Goal: Task Accomplishment & Management: Manage account settings

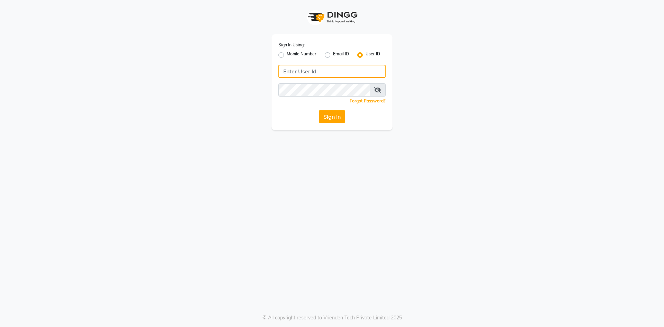
click at [317, 71] on input "Username" at bounding box center [331, 71] width 107 height 13
type input "glitzglams"
click at [323, 121] on button "Sign In" at bounding box center [332, 116] width 26 height 13
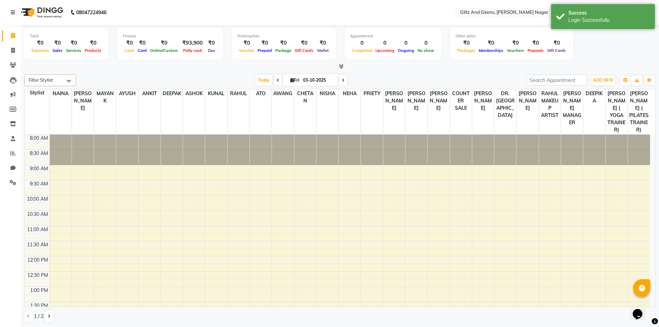
click at [219, 66] on div at bounding box center [339, 66] width 631 height 7
click at [12, 50] on icon at bounding box center [13, 50] width 4 height 5
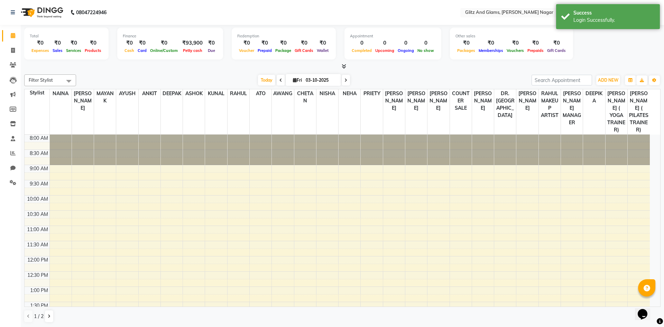
select select "service"
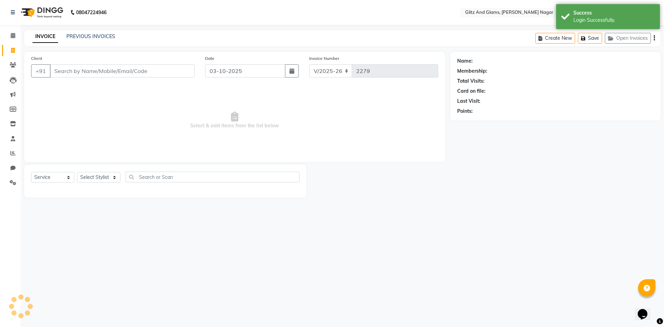
click at [88, 33] on div "INVOICE PREVIOUS INVOICES Create New Save Open Invoices" at bounding box center [342, 38] width 636 height 16
click at [88, 38] on link "PREVIOUS INVOICES" at bounding box center [90, 36] width 49 height 6
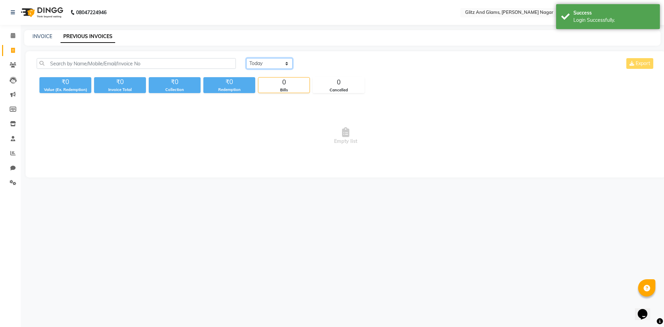
click at [263, 62] on select "[DATE] [DATE] Custom Range" at bounding box center [269, 63] width 46 height 11
select select "range"
click at [246, 58] on select "[DATE] [DATE] Custom Range" at bounding box center [269, 63] width 46 height 11
click at [323, 64] on input "03-10-2025" at bounding box center [326, 64] width 48 height 10
select select "10"
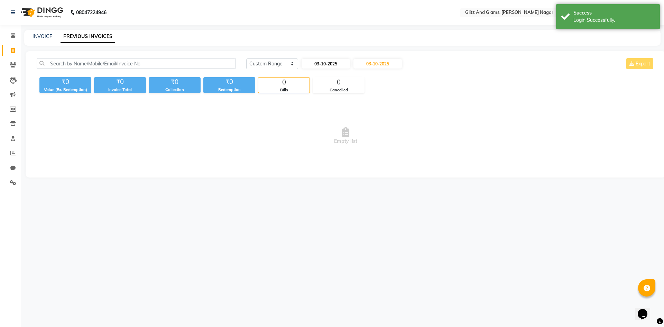
select select "2025"
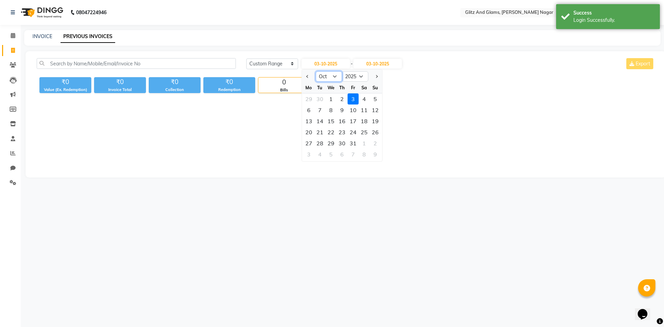
click at [322, 76] on select "Jan Feb Mar Apr May Jun [DATE] Aug Sep Oct Nov Dec" at bounding box center [329, 76] width 26 height 10
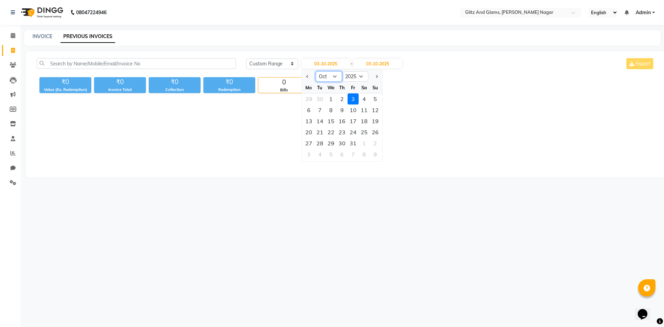
select select "9"
click at [316, 71] on select "Jan Feb Mar Apr May Jun [DATE] Aug Sep Oct Nov Dec" at bounding box center [329, 76] width 26 height 10
click at [377, 129] on div "28" at bounding box center [375, 132] width 11 height 11
type input "28-09-2025"
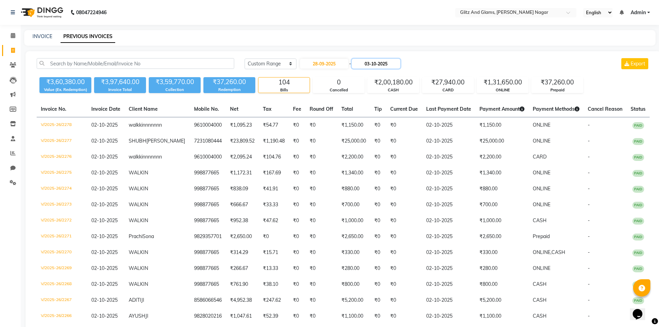
drag, startPoint x: 374, startPoint y: 63, endPoint x: 379, endPoint y: 60, distance: 5.7
click at [375, 62] on input "03-10-2025" at bounding box center [376, 64] width 48 height 10
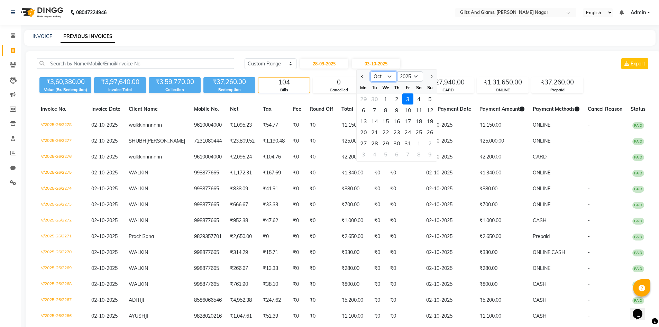
click at [378, 77] on select "Sep Oct Nov Dec" at bounding box center [383, 76] width 26 height 10
select select "9"
click at [370, 71] on select "Sep Oct Nov Dec" at bounding box center [383, 76] width 26 height 10
click at [430, 133] on div "28" at bounding box center [429, 132] width 11 height 11
type input "28-09-2025"
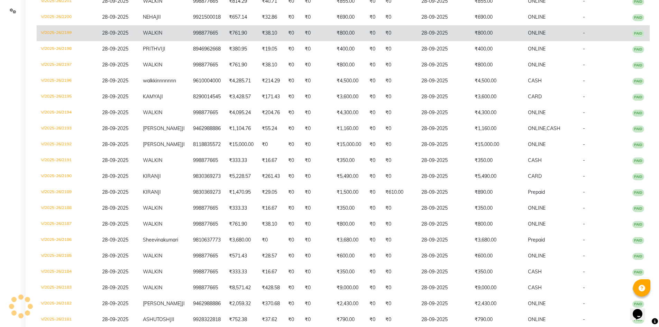
scroll to position [173, 0]
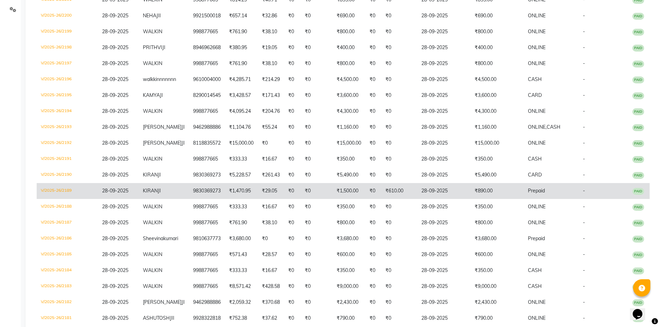
click at [471, 199] on td "₹890.00" at bounding box center [496, 191] width 53 height 16
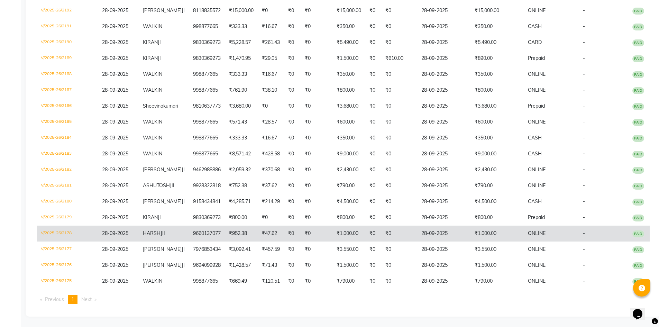
scroll to position [326, 0]
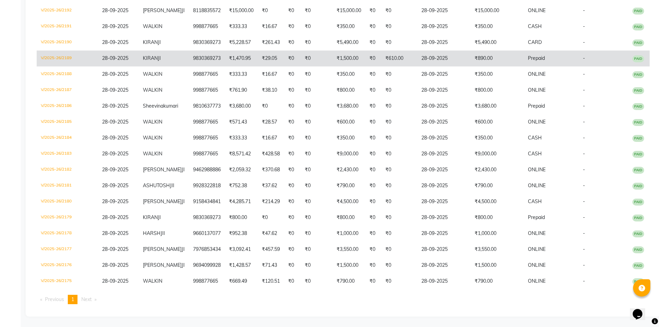
click at [390, 50] on td "₹610.00" at bounding box center [399, 58] width 36 height 16
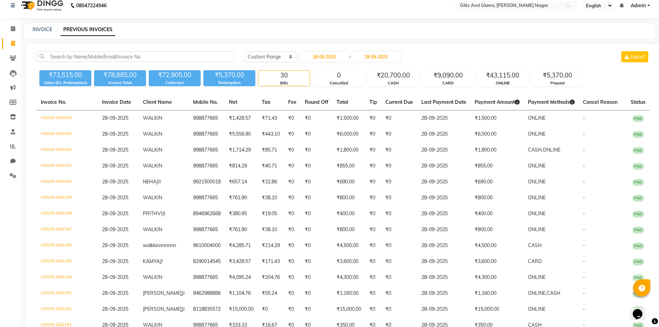
scroll to position [0, 0]
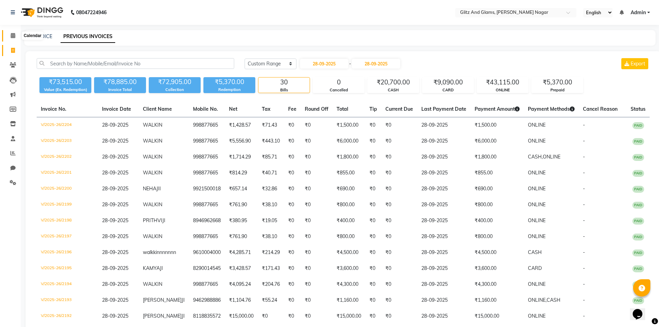
click at [13, 34] on icon at bounding box center [13, 35] width 4 height 5
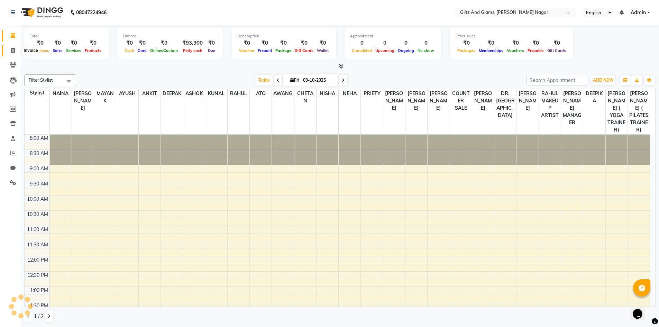
click at [11, 50] on icon at bounding box center [13, 50] width 4 height 5
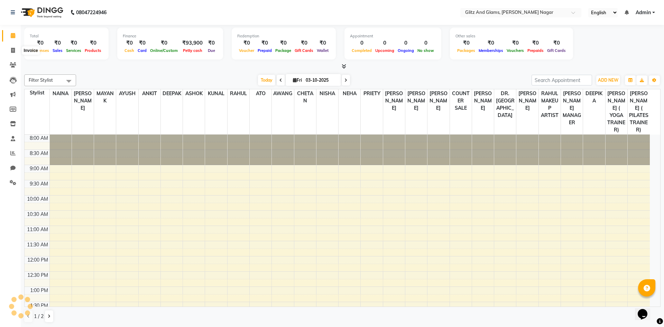
select select "service"
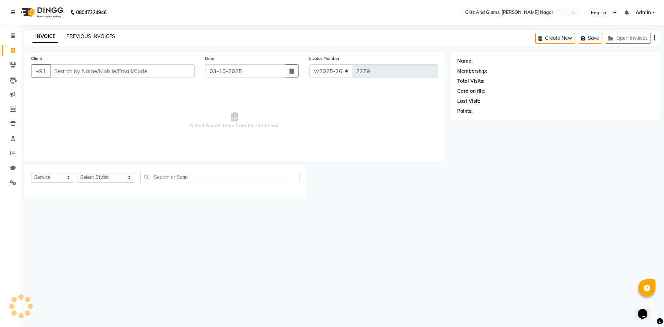
click at [109, 35] on link "PREVIOUS INVOICES" at bounding box center [90, 36] width 49 height 6
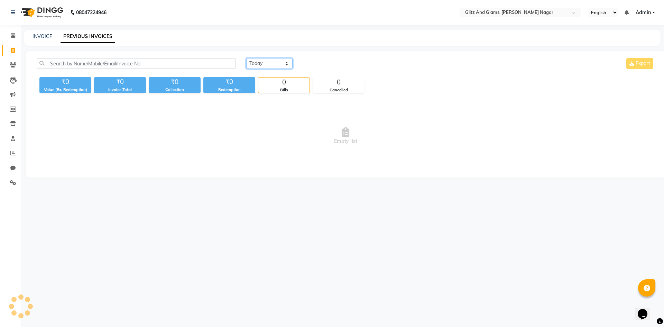
click at [258, 59] on select "[DATE] [DATE] Custom Range" at bounding box center [269, 63] width 46 height 11
select select "range"
click at [246, 58] on select "[DATE] [DATE] Custom Range" at bounding box center [269, 63] width 46 height 11
click at [315, 65] on input "03-10-2025" at bounding box center [326, 64] width 48 height 10
select select "10"
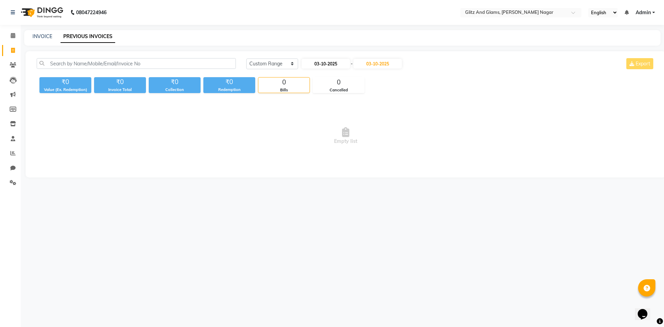
select select "2025"
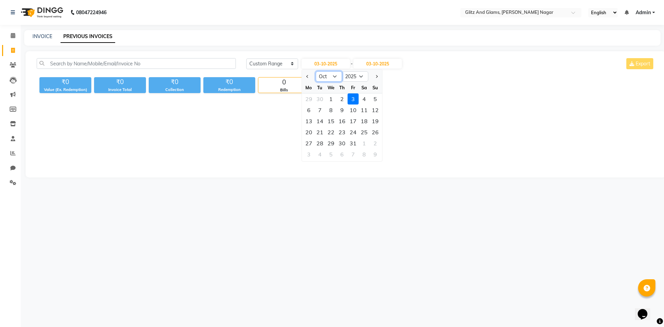
click at [324, 80] on select "Jan Feb Mar Apr May Jun [DATE] Aug Sep Oct Nov Dec" at bounding box center [329, 76] width 26 height 10
select select "9"
click at [316, 71] on select "Jan Feb Mar Apr May Jun [DATE] Aug Sep Oct Nov Dec" at bounding box center [329, 76] width 26 height 10
click at [375, 130] on div "28" at bounding box center [375, 132] width 11 height 11
type input "28-09-2025"
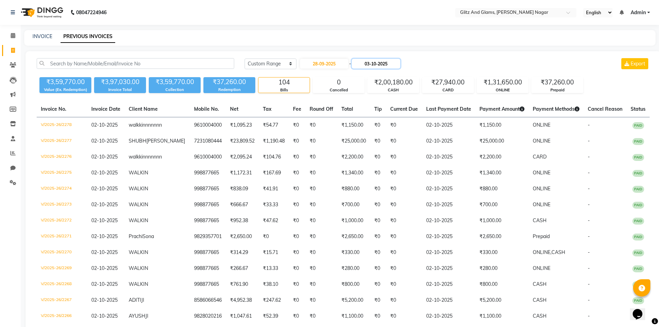
click at [387, 64] on input "03-10-2025" at bounding box center [376, 64] width 48 height 10
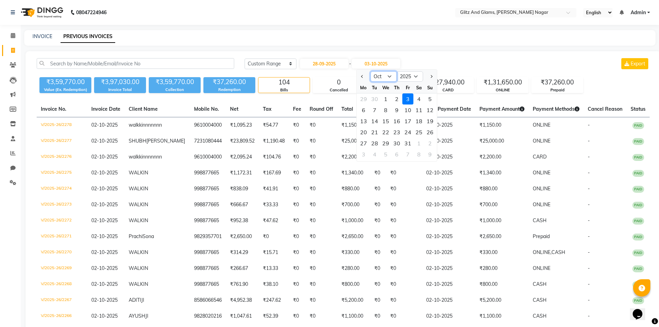
click at [381, 80] on select "Sep Oct Nov Dec" at bounding box center [383, 76] width 26 height 10
select select "9"
click at [370, 71] on select "Sep Oct Nov Dec" at bounding box center [383, 76] width 26 height 10
click at [431, 133] on div "28" at bounding box center [429, 132] width 11 height 11
type input "28-09-2025"
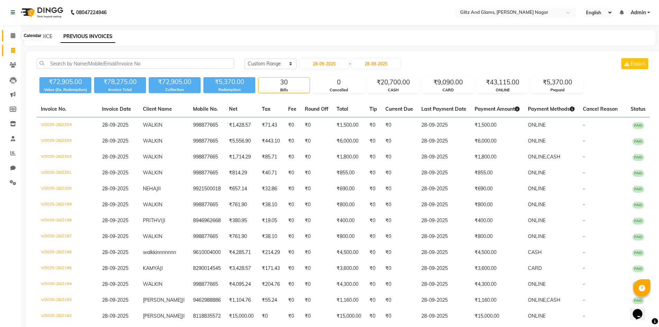
click at [12, 39] on span at bounding box center [13, 36] width 12 height 8
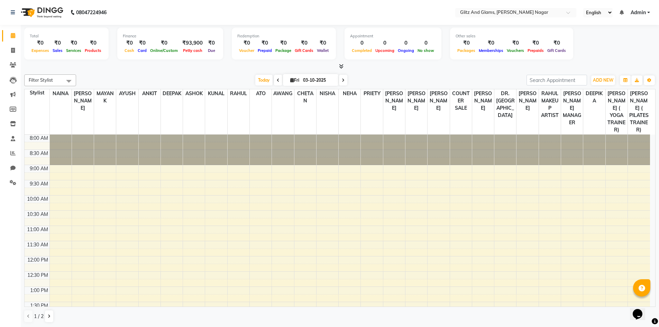
click at [120, 72] on div "Filter Stylist Select All [PERSON_NAME] [PERSON_NAME] ANKIT ASHOK ATO [PERSON_N…" at bounding box center [339, 199] width 631 height 254
click at [601, 77] on button "ADD NEW Toggle Dropdown" at bounding box center [603, 80] width 24 height 10
click at [582, 110] on link "Add Expense" at bounding box center [587, 111] width 55 height 9
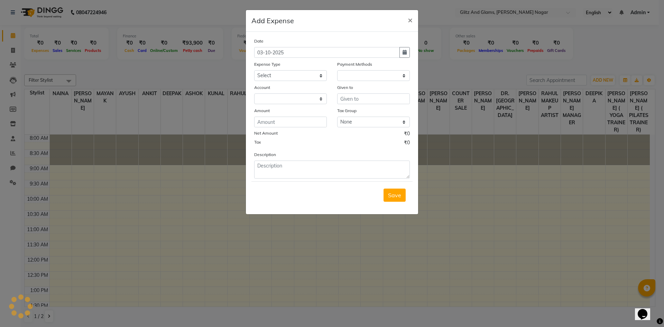
select select "1"
select select "7439"
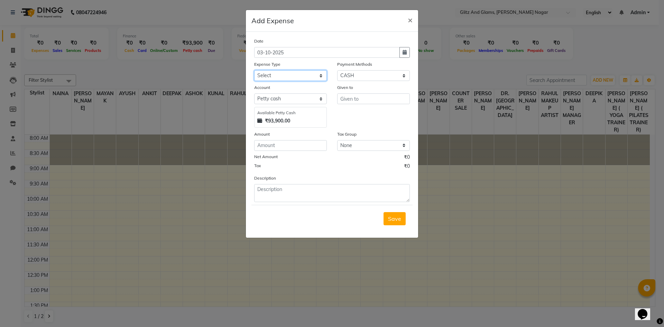
click at [292, 76] on select "Select Advance Salary Bank charges Car maintenance Cash transfer to bank Cash t…" at bounding box center [290, 75] width 73 height 11
select select "13"
click at [254, 70] on select "Select Advance Salary Bank charges Car maintenance Cash transfer to bank Cash t…" at bounding box center [290, 75] width 73 height 11
click at [349, 97] on input "text" at bounding box center [373, 98] width 73 height 11
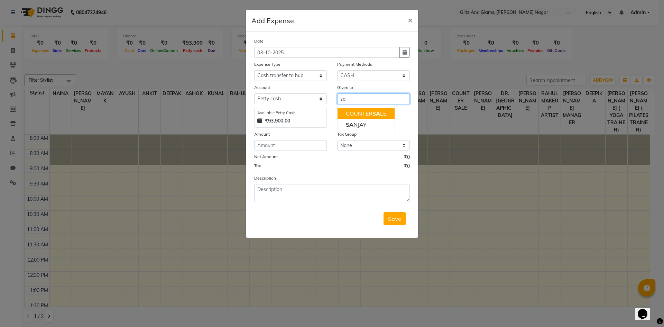
type input "s"
type input "SANJAY"
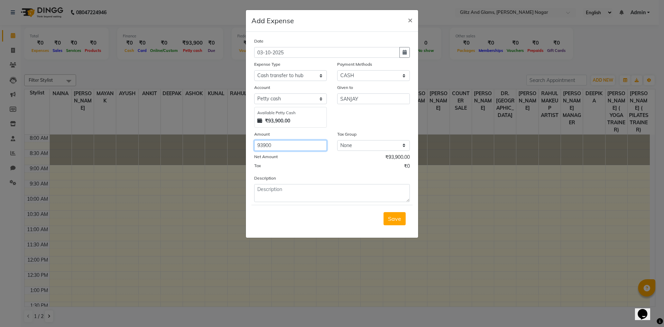
type input "93900"
type textarea "CASH HAND"
drag, startPoint x: 365, startPoint y: 103, endPoint x: 537, endPoint y: 183, distance: 189.4
click at [388, 115] on div "Given to SANJAY" at bounding box center [373, 106] width 83 height 44
type input "SANO"
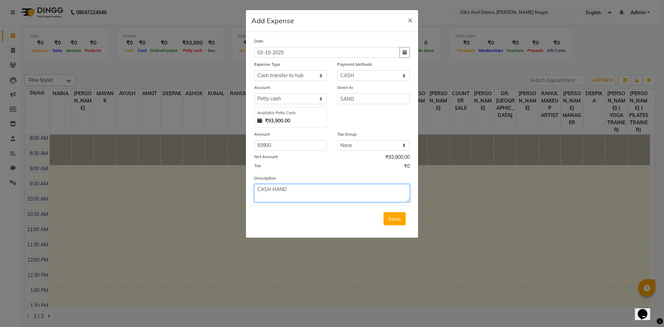
click at [302, 186] on textarea "CASH HAND" at bounding box center [332, 193] width 156 height 18
type textarea "CASH HANDOVER TO [PERSON_NAME]"
click at [392, 215] on span "Save" at bounding box center [394, 218] width 13 height 7
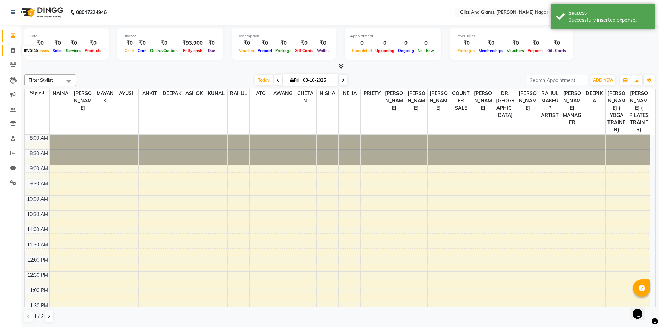
click at [12, 50] on icon at bounding box center [13, 50] width 4 height 5
select select "service"
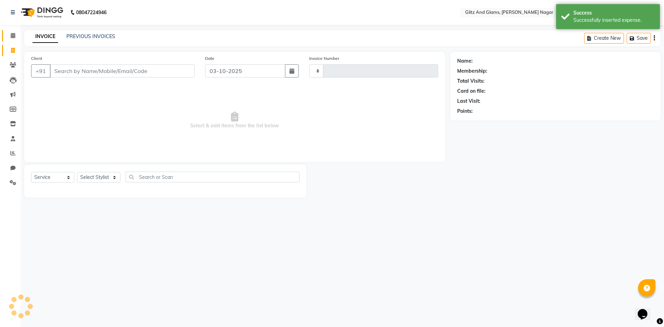
type input "2279"
select select "8316"
click at [14, 36] on icon at bounding box center [13, 35] width 4 height 5
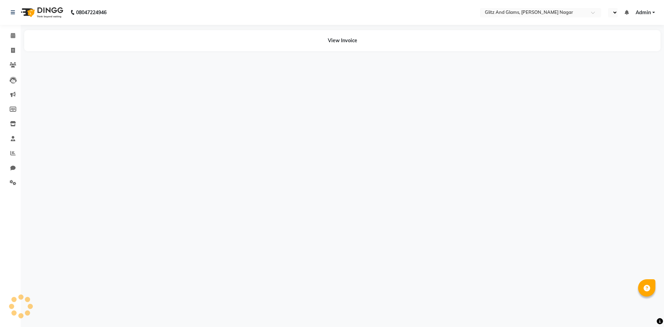
select select "en"
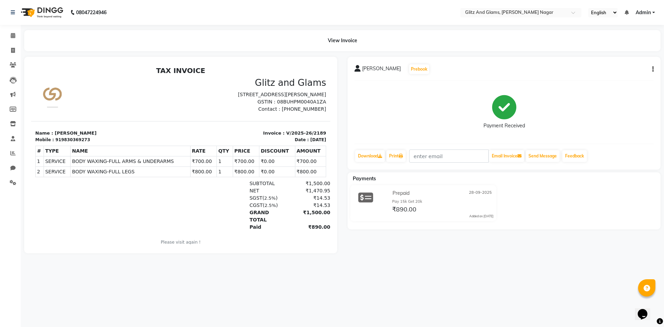
click at [653, 69] on icon "button" at bounding box center [652, 69] width 1 height 0
click at [581, 77] on div "Edit Invoice" at bounding box center [606, 78] width 71 height 9
select select "service"
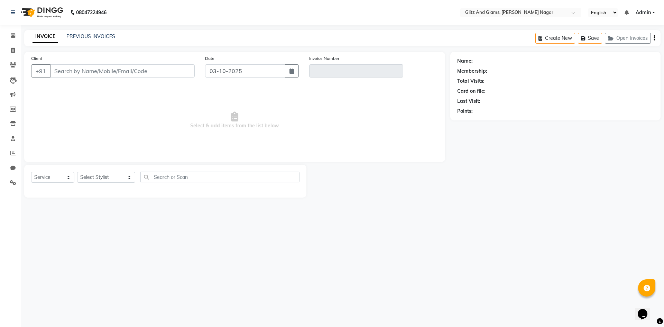
type input "9830369273"
type input "V/2025-26/2189"
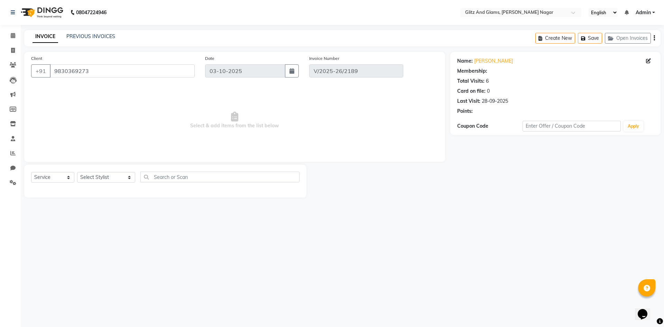
select select "1: Object"
type input "28-09-2025"
select select "select"
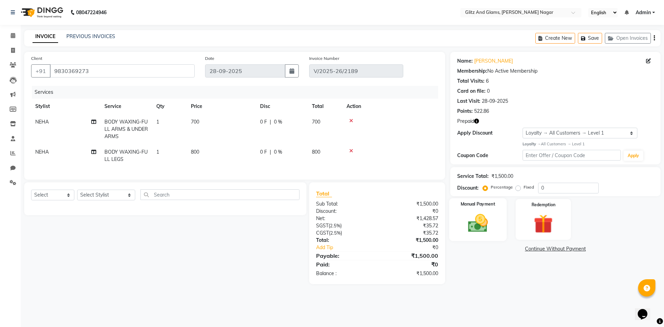
click at [490, 220] on img at bounding box center [478, 223] width 32 height 23
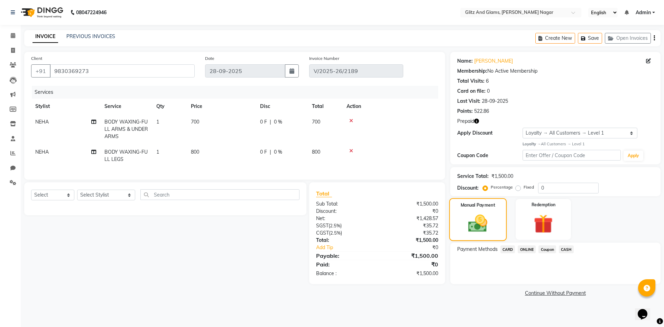
click at [490, 220] on img at bounding box center [477, 223] width 31 height 22
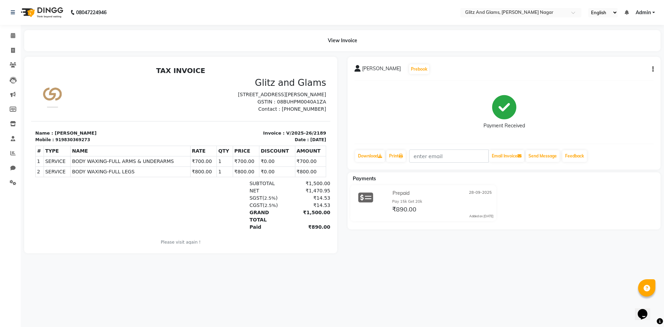
click at [653, 69] on icon "button" at bounding box center [652, 69] width 1 height 0
click at [594, 77] on div "Edit Invoice" at bounding box center [606, 78] width 71 height 9
select select "service"
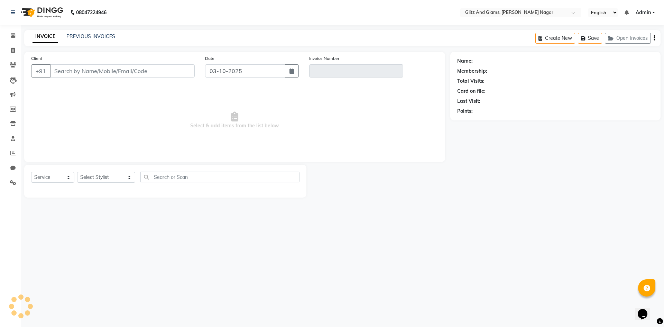
type input "9830369273"
type input "V/2025-26/2189"
select select "1: Object"
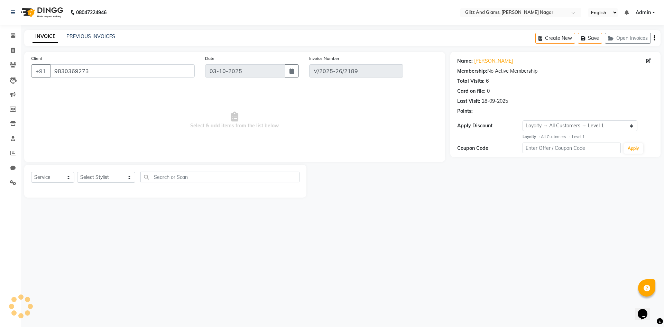
type input "28-09-2025"
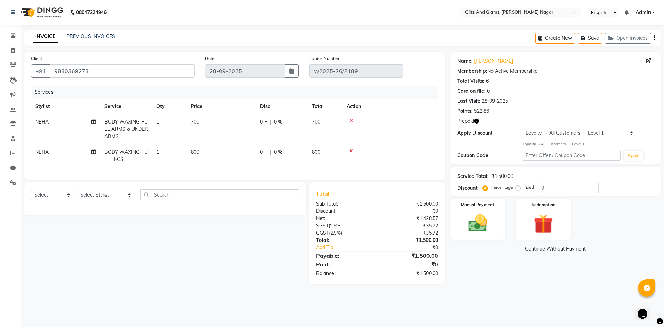
click at [351, 120] on icon at bounding box center [351, 120] width 4 height 5
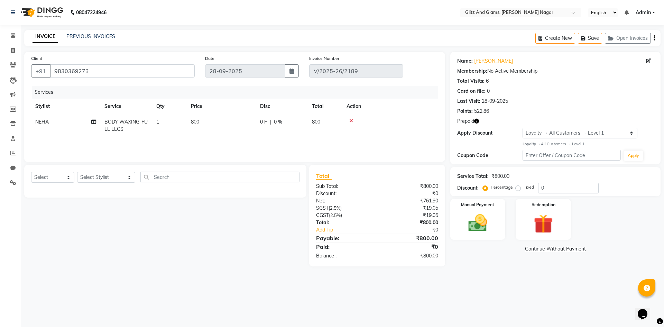
click at [351, 120] on icon at bounding box center [351, 120] width 4 height 5
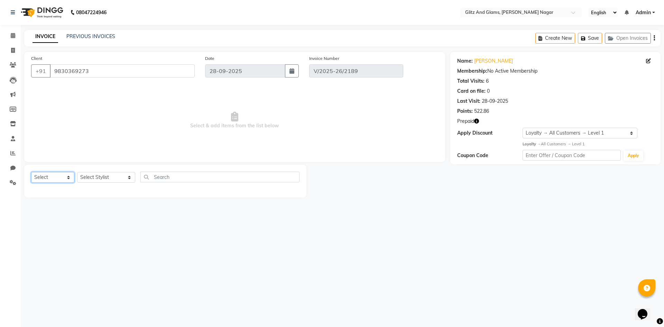
click at [64, 174] on select "Select Service Product Membership Package Voucher Prepaid Gift Card" at bounding box center [52, 177] width 43 height 11
select select "service"
click at [31, 172] on select "Select Service Product Membership Package Voucher Prepaid Gift Card" at bounding box center [52, 177] width 43 height 11
click at [92, 179] on select "Select Stylist [PERSON_NAME] [PERSON_NAME] ANKIT ASHOK ATO [PERSON_NAME] CHETAN…" at bounding box center [106, 177] width 58 height 11
select select "80533"
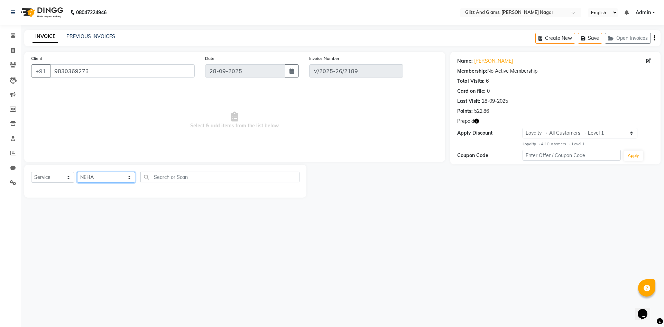
click at [77, 172] on select "Select Stylist [PERSON_NAME] [PERSON_NAME] ANKIT ASHOK ATO [PERSON_NAME] CHETAN…" at bounding box center [106, 177] width 58 height 11
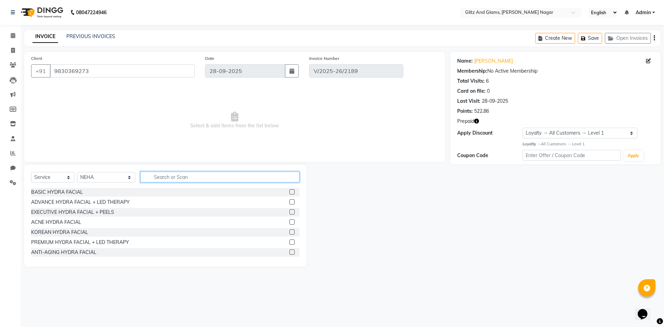
click at [207, 178] on input "text" at bounding box center [219, 177] width 159 height 11
type input "wax"
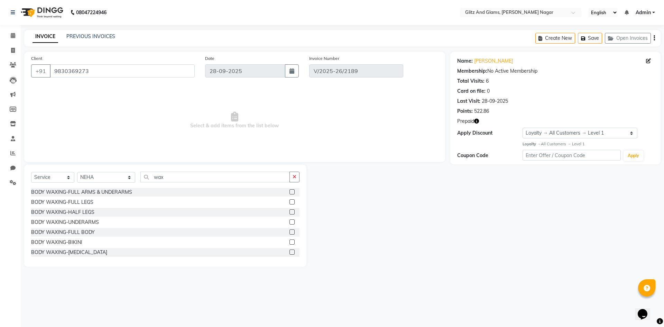
click at [289, 192] on label at bounding box center [291, 191] width 5 height 5
click at [289, 192] on input "checkbox" at bounding box center [291, 192] width 4 height 4
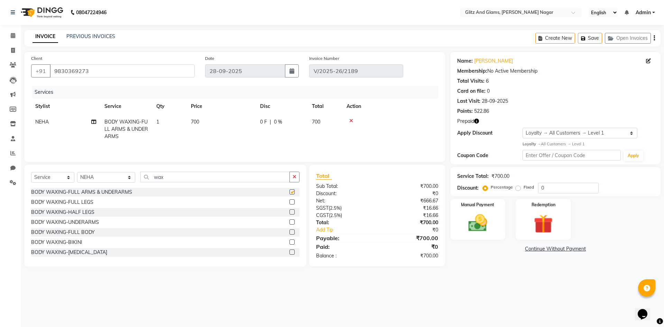
checkbox input "false"
click at [240, 127] on td "700" at bounding box center [221, 129] width 69 height 30
select select "80533"
click at [536, 226] on img at bounding box center [543, 224] width 32 height 25
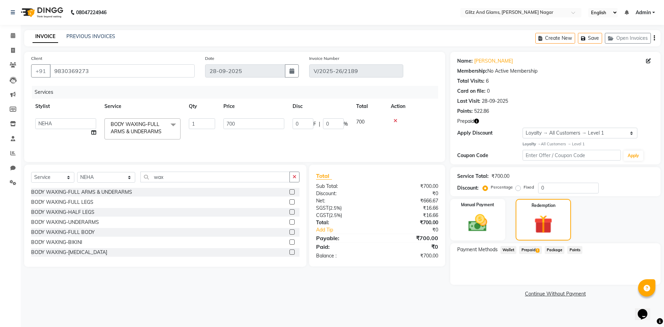
click at [535, 251] on span "Prepaid 1" at bounding box center [530, 250] width 22 height 8
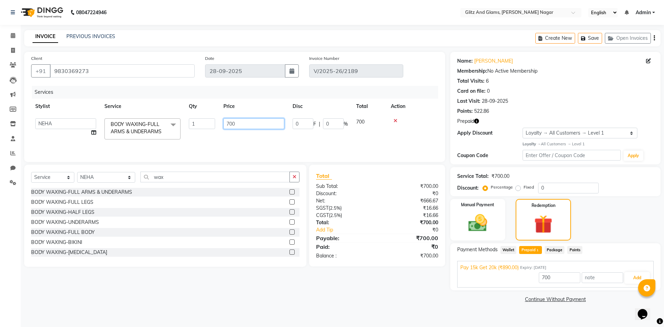
click at [230, 126] on input "700" at bounding box center [253, 123] width 61 height 11
type input "890"
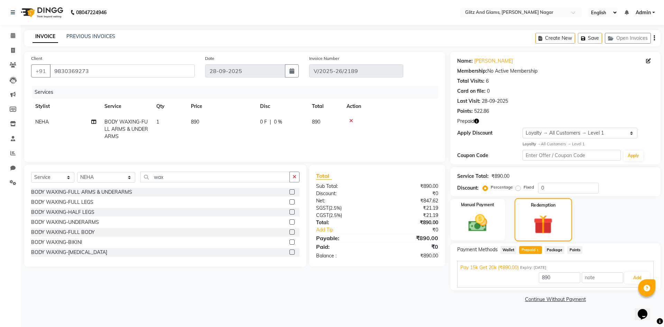
click at [544, 211] on div "Redemption" at bounding box center [543, 219] width 57 height 43
click at [535, 248] on span "Prepaid 1" at bounding box center [530, 250] width 22 height 8
click at [629, 276] on button "Add" at bounding box center [637, 278] width 25 height 12
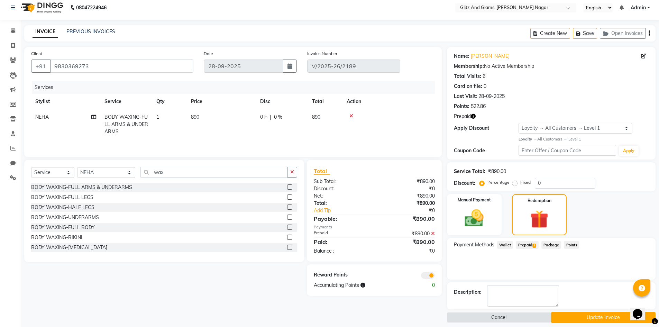
scroll to position [11, 0]
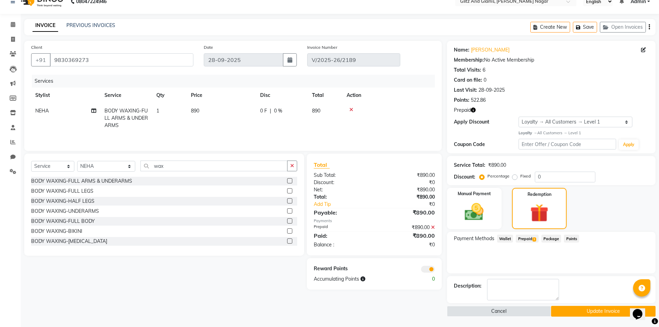
click at [593, 310] on button "Update Invoice" at bounding box center [603, 311] width 104 height 11
